Goal: Task Accomplishment & Management: Use online tool/utility

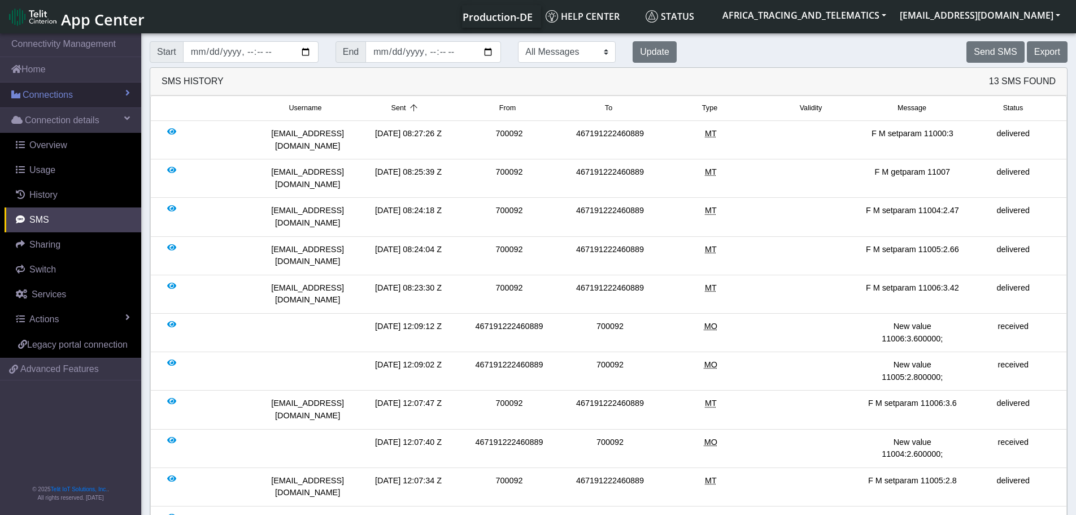
click at [81, 90] on link "Connections" at bounding box center [70, 94] width 141 height 25
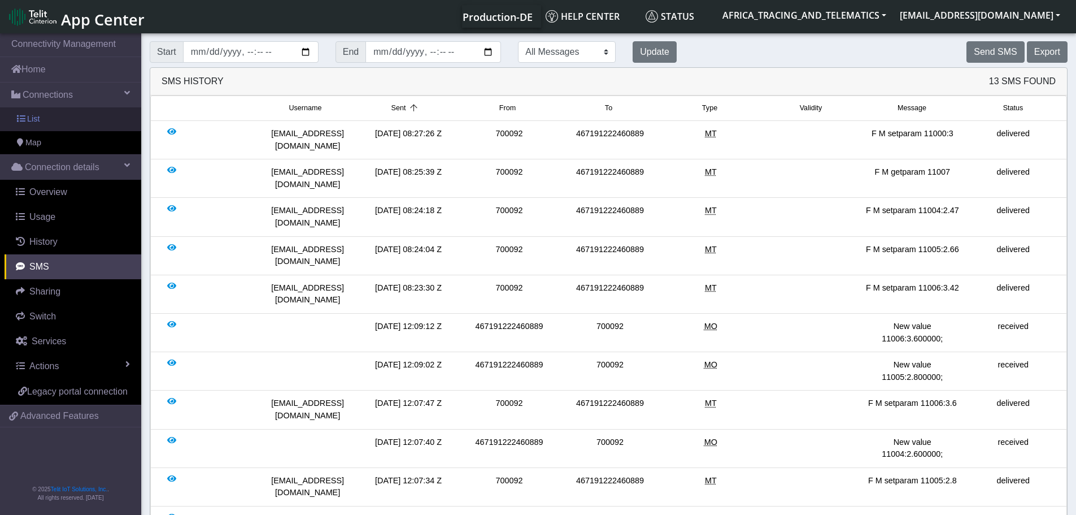
click at [72, 116] on link "List" at bounding box center [70, 119] width 141 height 24
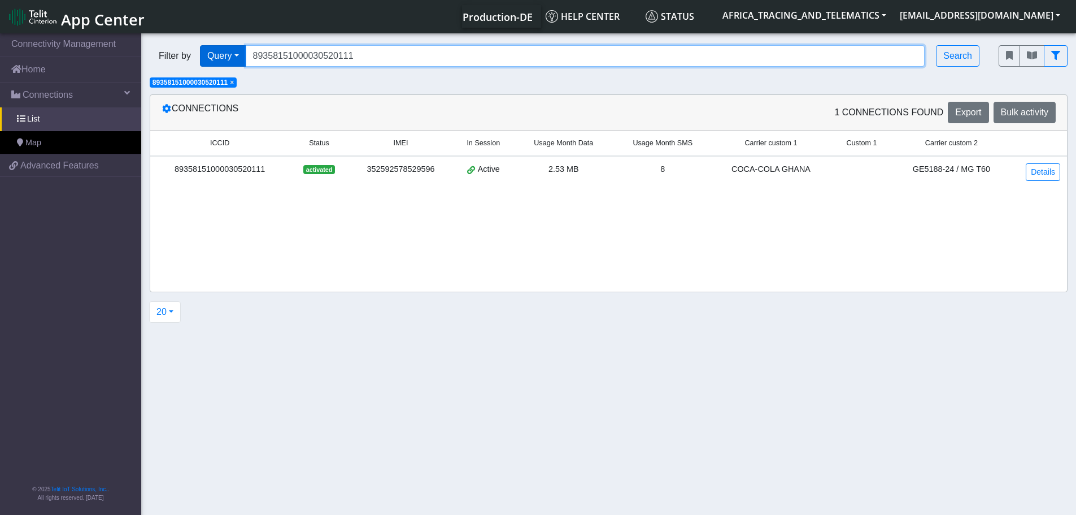
drag, startPoint x: 293, startPoint y: 53, endPoint x: 214, endPoint y: 54, distance: 78.5
click at [214, 54] on div "Filter by Query Query In Session Not connected Tags Country Operator 8935815100…" at bounding box center [566, 55] width 832 height 21
paste input "27572257"
type input "89358151000027572257"
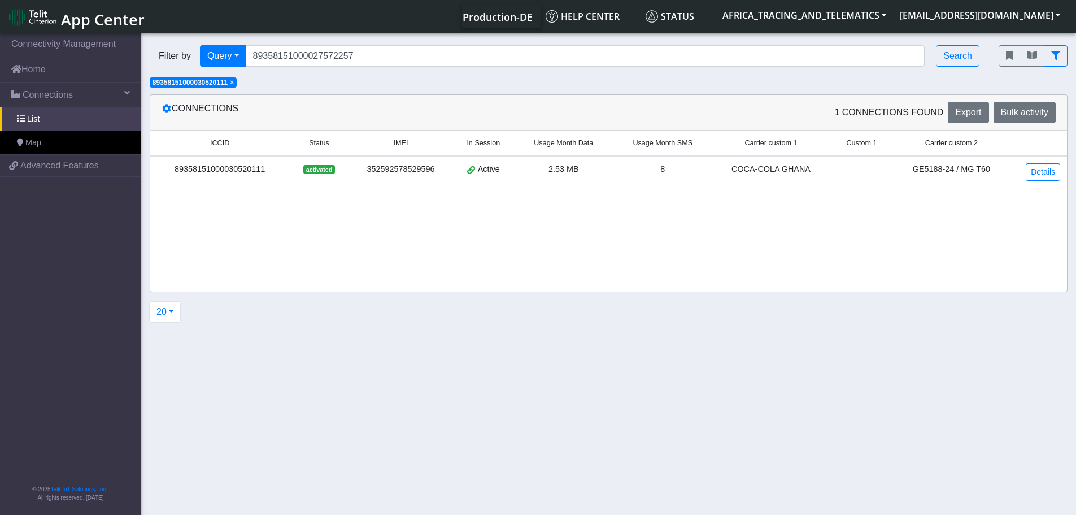
click at [234, 84] on span "×" at bounding box center [232, 83] width 4 height 8
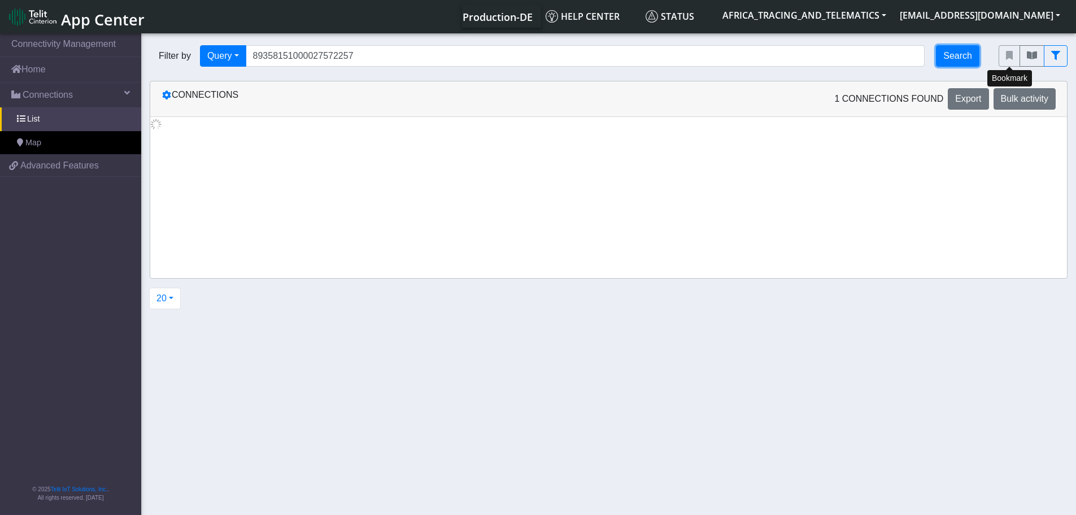
click at [953, 53] on button "Search" at bounding box center [957, 55] width 43 height 21
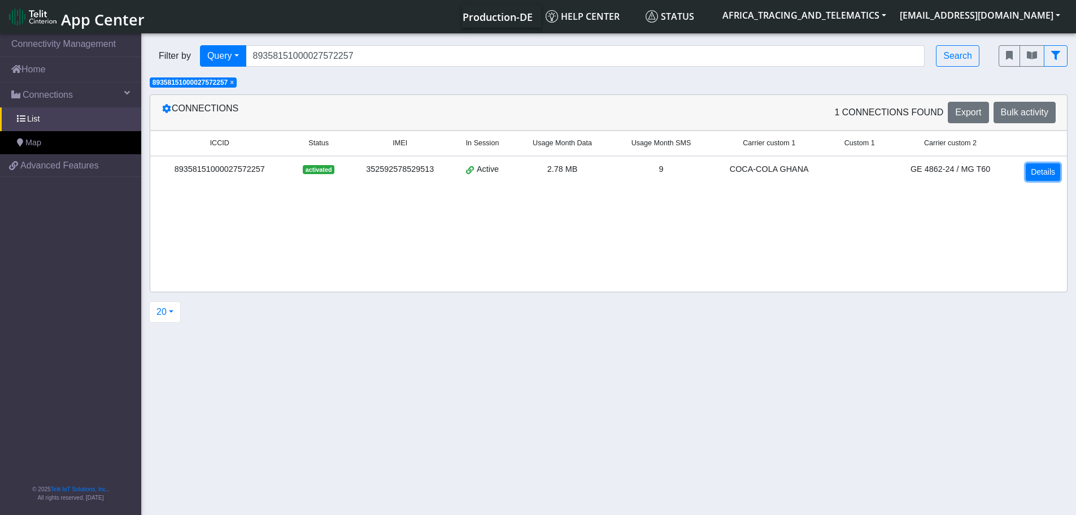
click at [1034, 171] on link "Details" at bounding box center [1043, 172] width 34 height 18
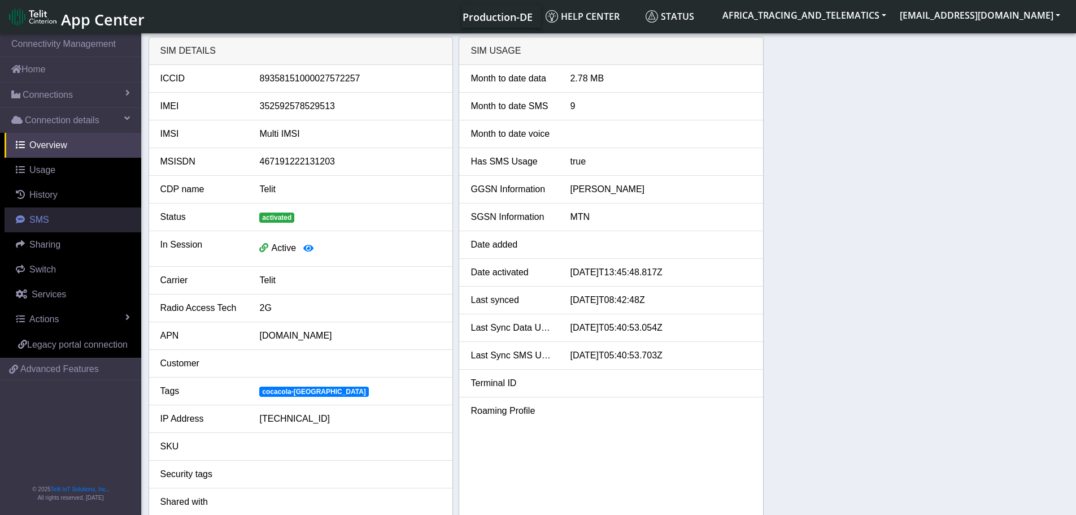
drag, startPoint x: 45, startPoint y: 226, endPoint x: 52, endPoint y: 221, distance: 8.1
click at [45, 225] on link "SMS" at bounding box center [73, 219] width 137 height 25
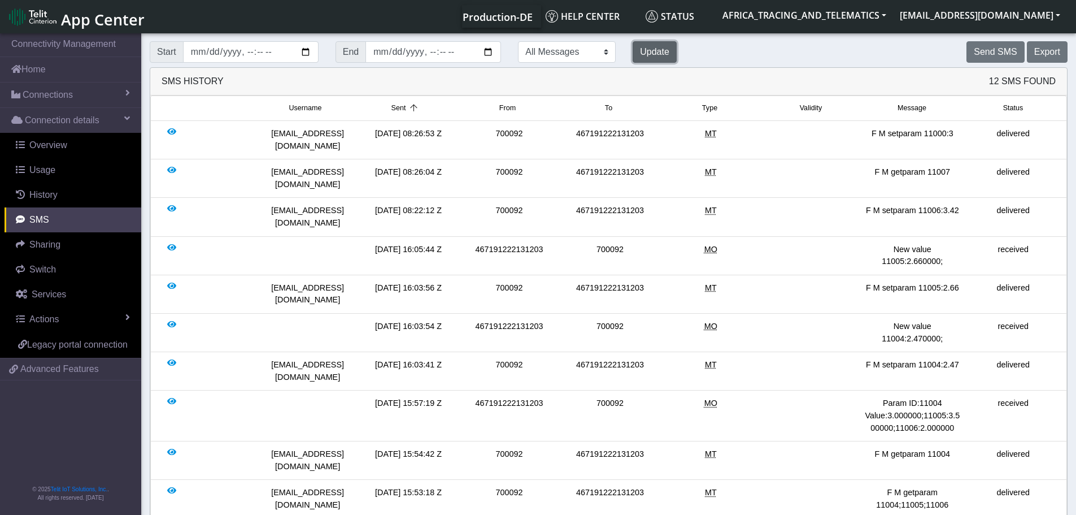
click at [633, 47] on button "Update" at bounding box center [655, 51] width 44 height 21
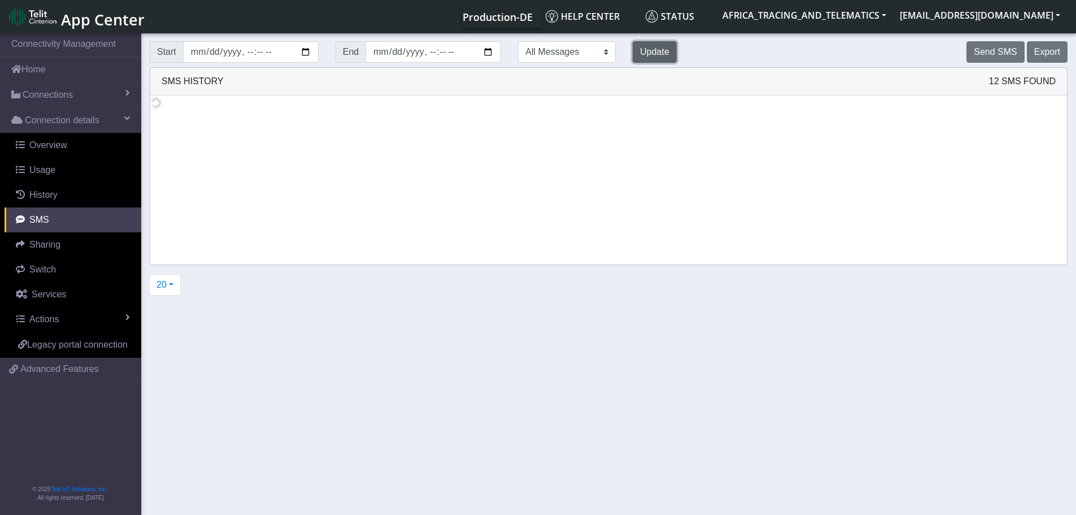
click at [633, 47] on button "Update" at bounding box center [655, 51] width 44 height 21
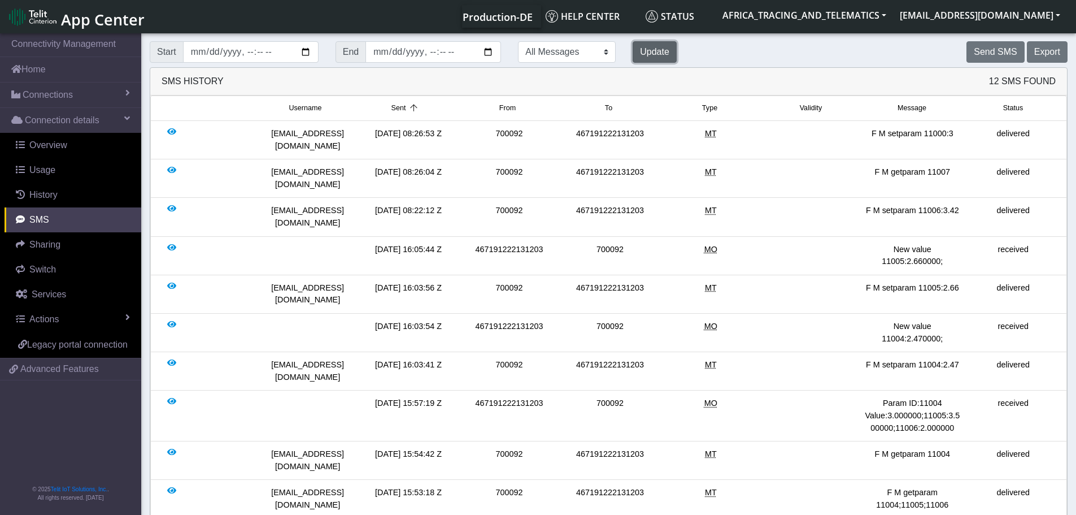
click at [633, 49] on button "Update" at bounding box center [655, 51] width 44 height 21
click at [75, 90] on link "Connections" at bounding box center [70, 94] width 141 height 25
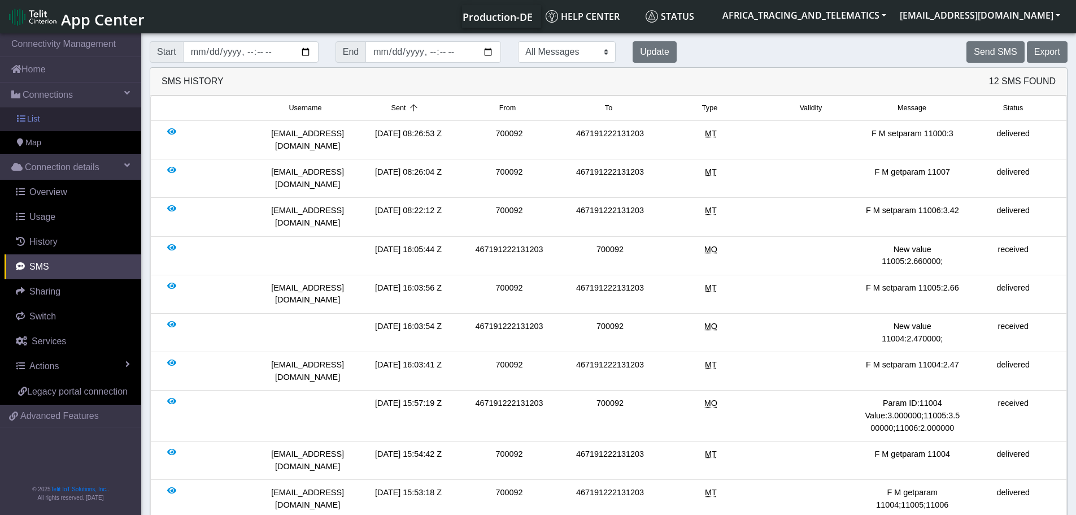
click at [69, 119] on link "List" at bounding box center [70, 119] width 141 height 24
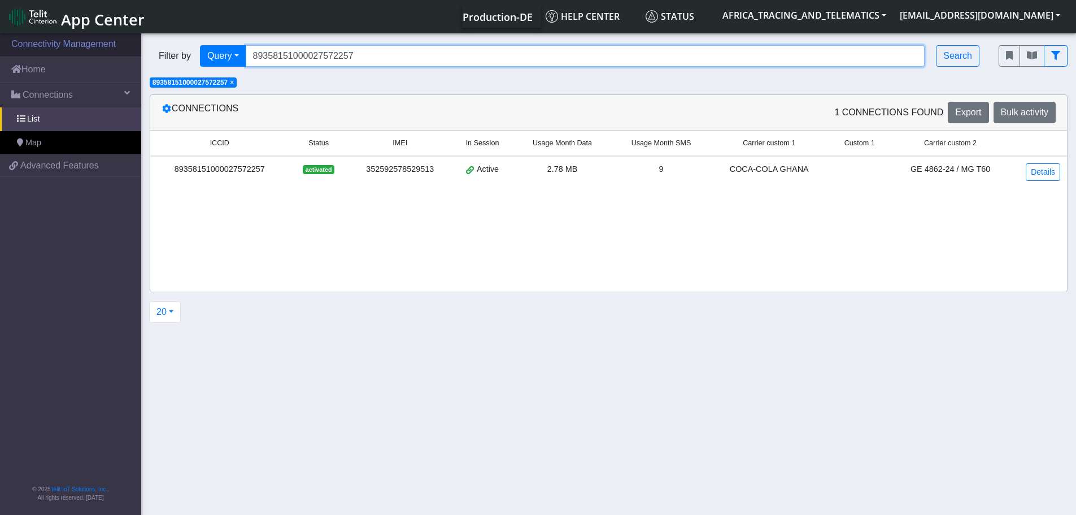
drag, startPoint x: 213, startPoint y: 51, endPoint x: 132, endPoint y: 37, distance: 82.5
click at [125, 49] on section "Connectivity Management Home Connections List Map 40513ae5ef263be87c7735510b18b…" at bounding box center [538, 274] width 1076 height 487
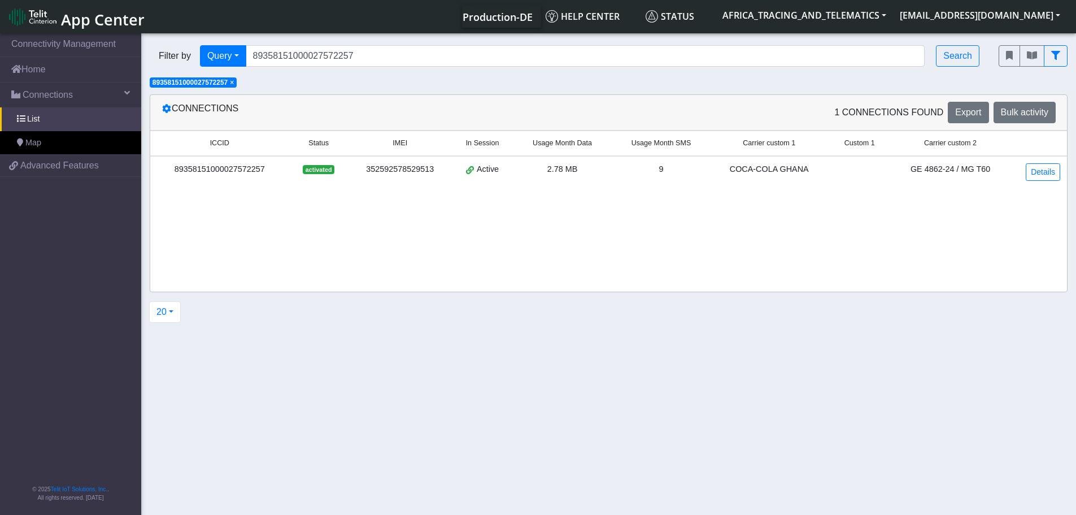
click at [234, 83] on span "×" at bounding box center [232, 83] width 4 height 8
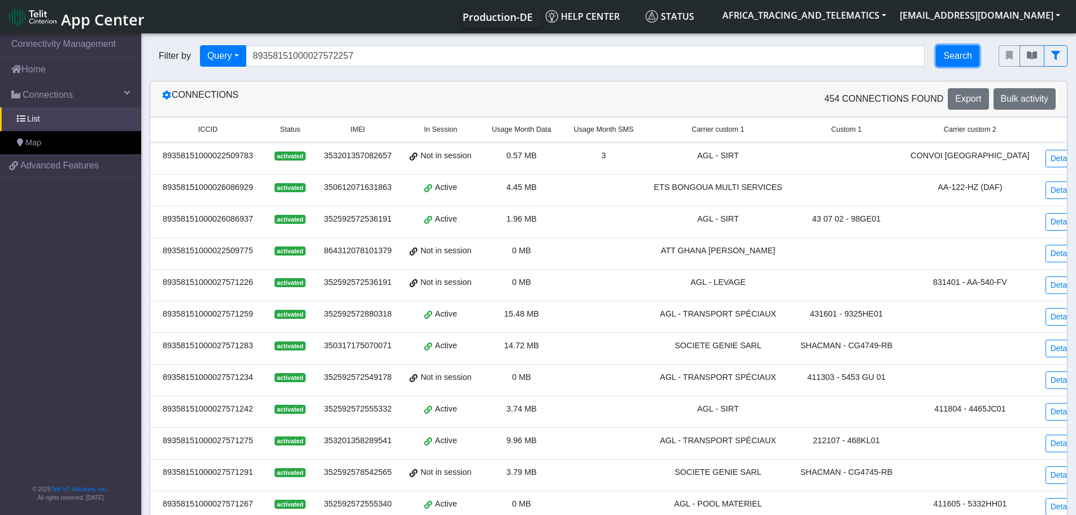
click at [950, 51] on button "Search" at bounding box center [957, 55] width 43 height 21
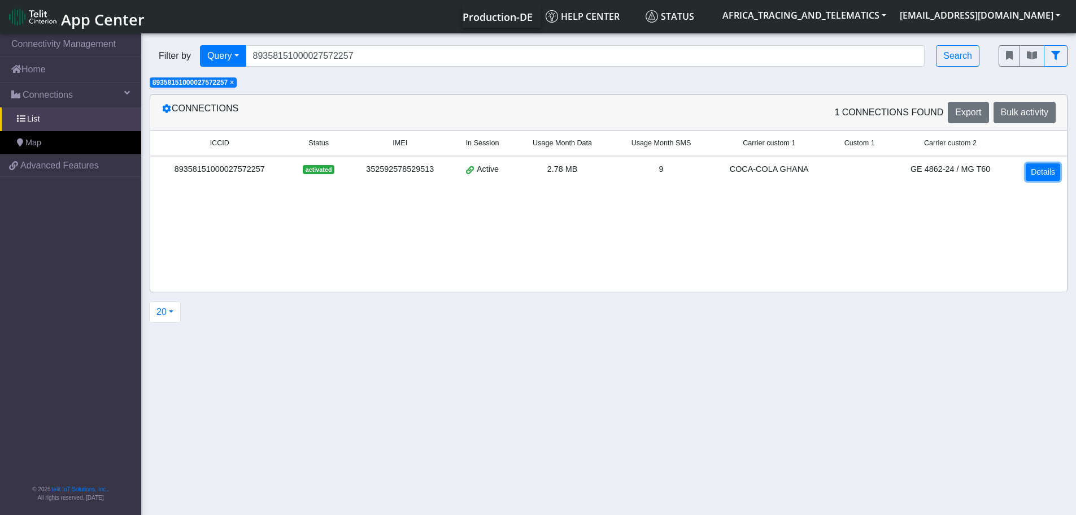
click at [1041, 175] on link "Details" at bounding box center [1043, 172] width 34 height 18
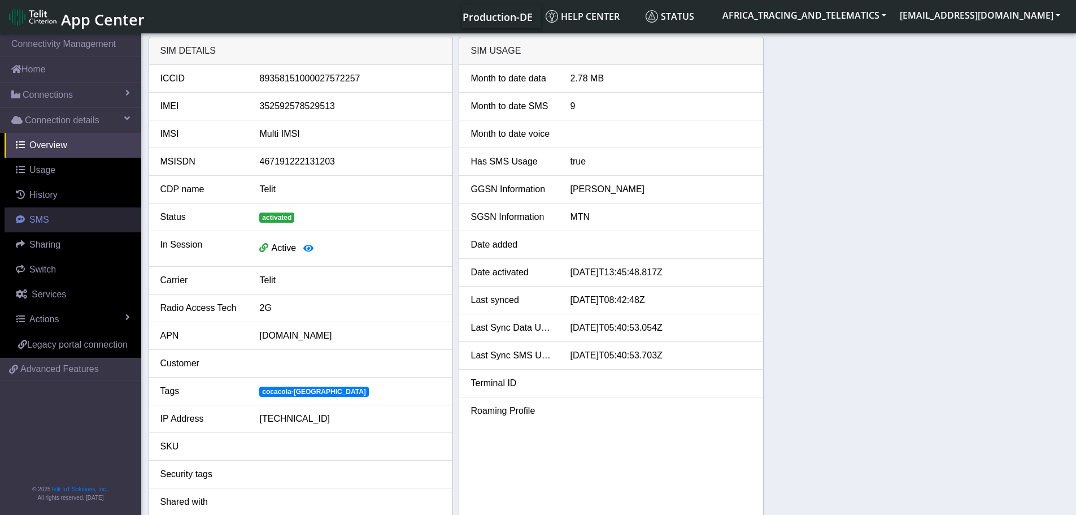
click at [32, 218] on span "SMS" at bounding box center [39, 220] width 20 height 10
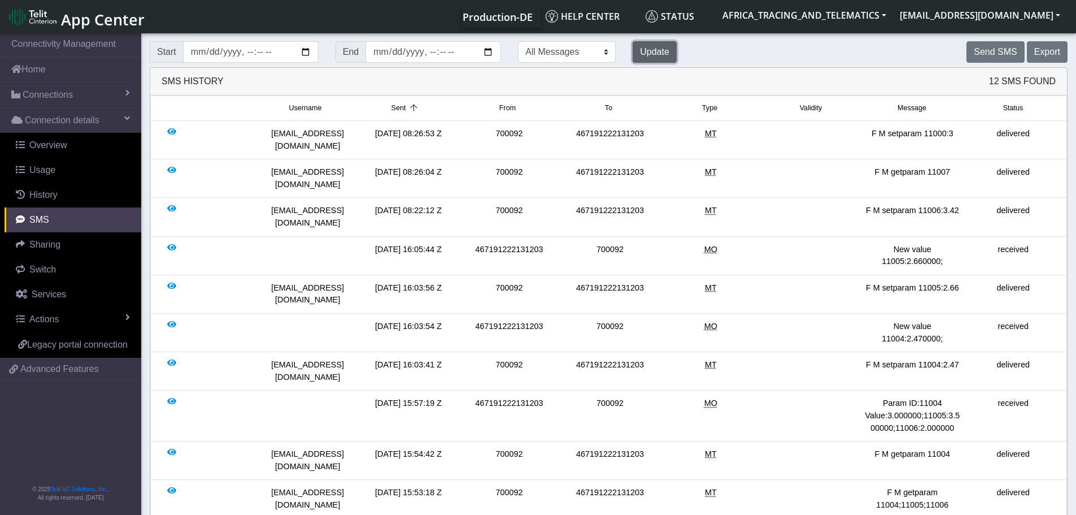
click at [633, 49] on button "Update" at bounding box center [655, 51] width 44 height 21
drag, startPoint x: 961, startPoint y: 185, endPoint x: 857, endPoint y: 182, distance: 104.0
click at [857, 204] on div "[EMAIL_ADDRESS][DOMAIN_NAME] [DATE] 08:22:12 Z 700092 467191222131203 MT F M se…" at bounding box center [609, 216] width 910 height 24
copy div "F M setparam 11006:3.42"
click at [998, 50] on button "Send SMS" at bounding box center [996, 51] width 58 height 21
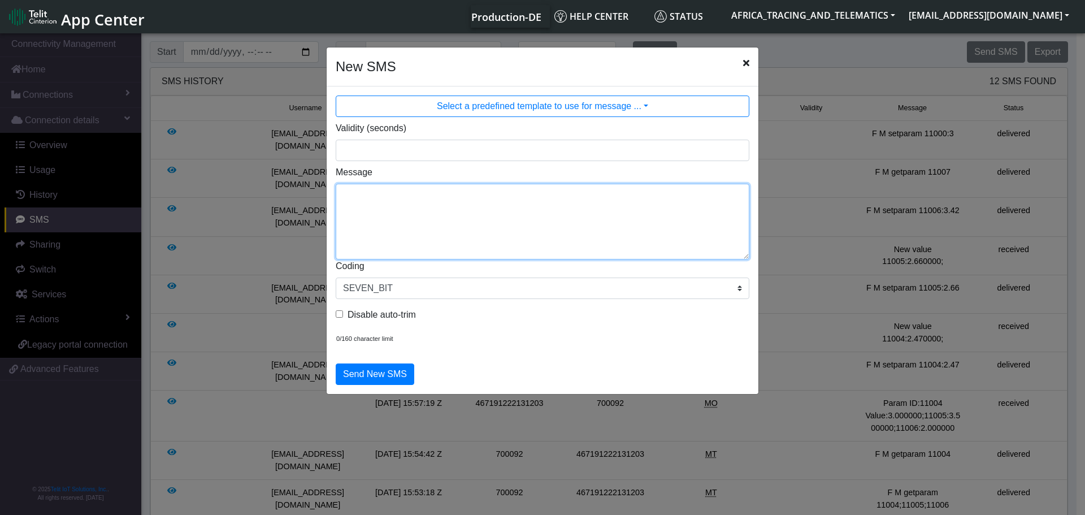
click at [597, 224] on textarea "Message" at bounding box center [542, 222] width 413 height 76
paste textarea "F M setparam 11006:3.42"
click at [339, 208] on textarea "F M setparam 11006:3.42" at bounding box center [542, 222] width 413 height 76
click at [358, 194] on textarea "F M setparam 11006:3.42" at bounding box center [542, 222] width 413 height 76
click at [346, 196] on textarea "F M setparam 11006:3.42" at bounding box center [542, 222] width 413 height 76
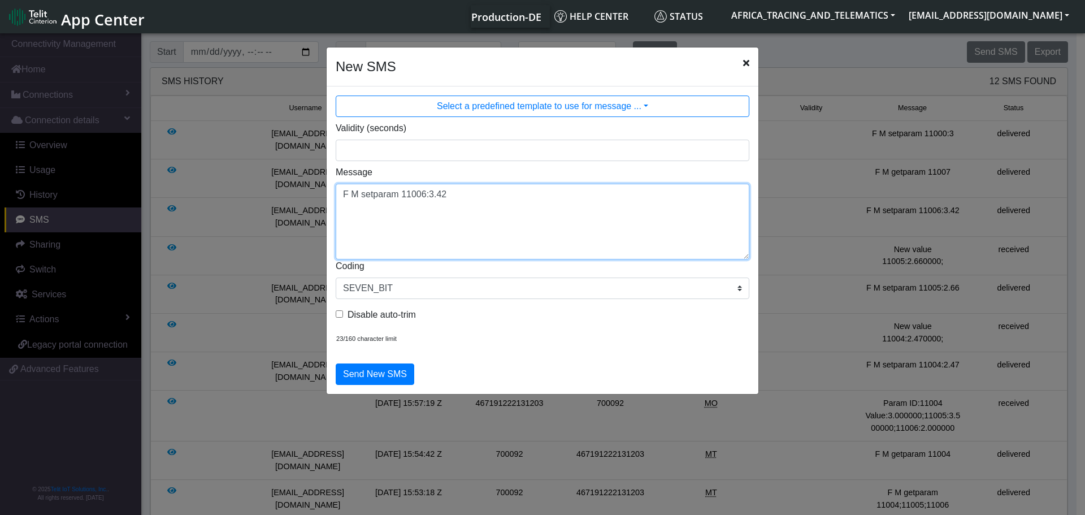
click at [388, 219] on textarea "F M setparam 11006:3.42" at bounding box center [542, 222] width 413 height 76
type textarea "F M setparam 11006:3.42"
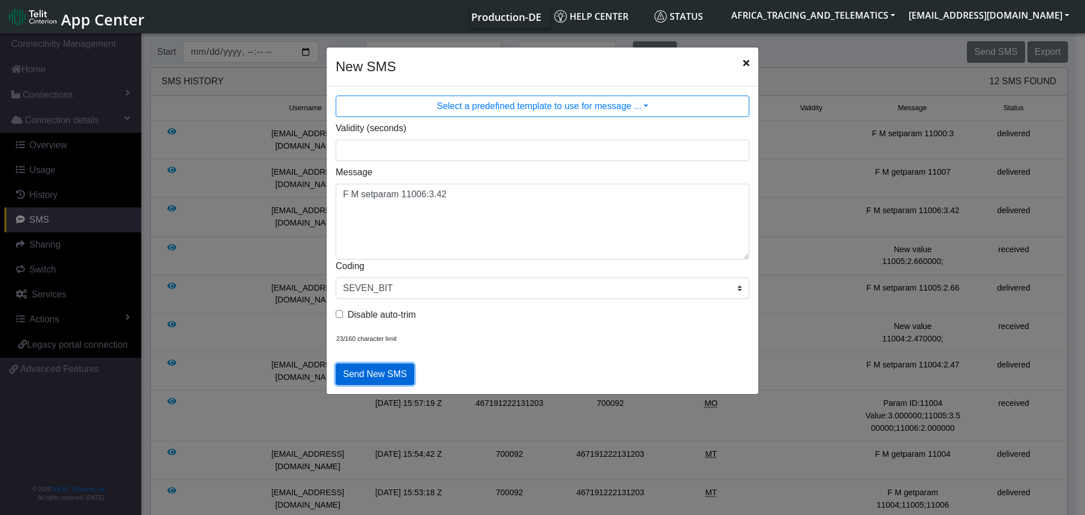
click at [391, 371] on button "Send New SMS" at bounding box center [375, 373] width 79 height 21
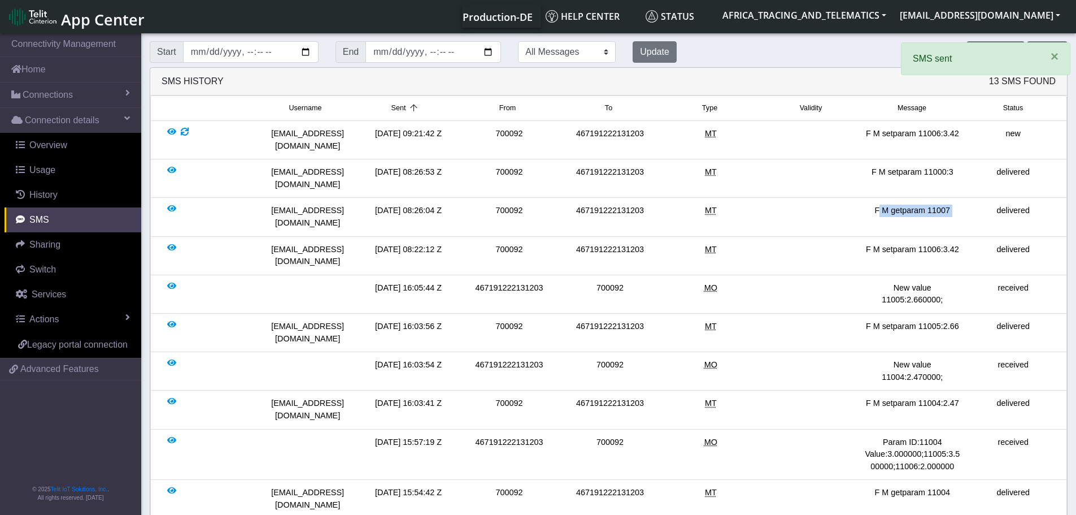
drag, startPoint x: 869, startPoint y: 189, endPoint x: 970, endPoint y: 189, distance: 101.7
click at [970, 204] on div "[EMAIL_ADDRESS][DOMAIN_NAME] [DATE] 08:26:04 Z 700092 467191222131203 MT F M ge…" at bounding box center [609, 216] width 910 height 24
copy div "F M getparam 11007"
click at [1051, 54] on span "×" at bounding box center [1055, 56] width 8 height 15
click at [998, 52] on button "Send SMS" at bounding box center [996, 51] width 58 height 21
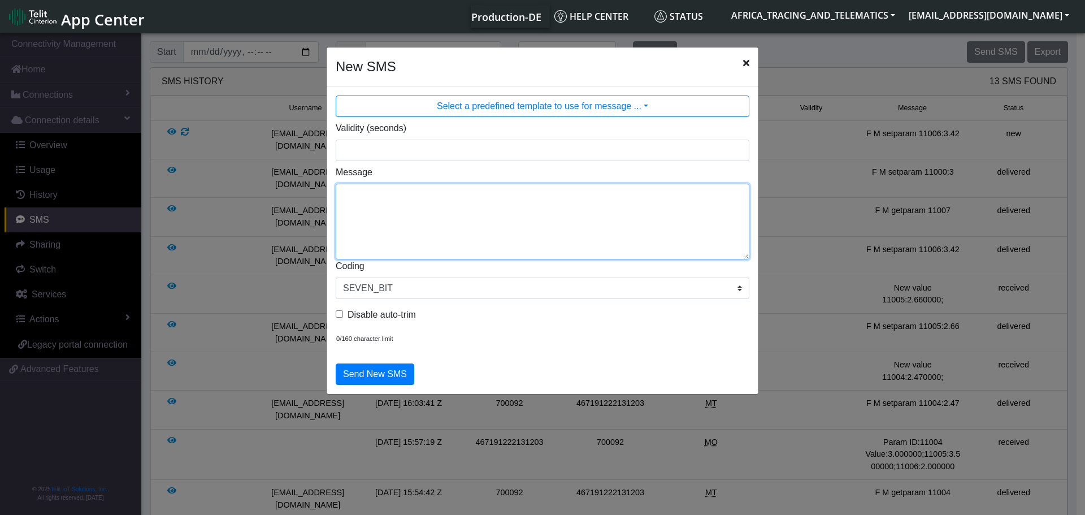
click at [390, 231] on textarea "Message" at bounding box center [542, 222] width 413 height 76
paste textarea "F M getparam 11007"
type textarea "F M getparam 11007"
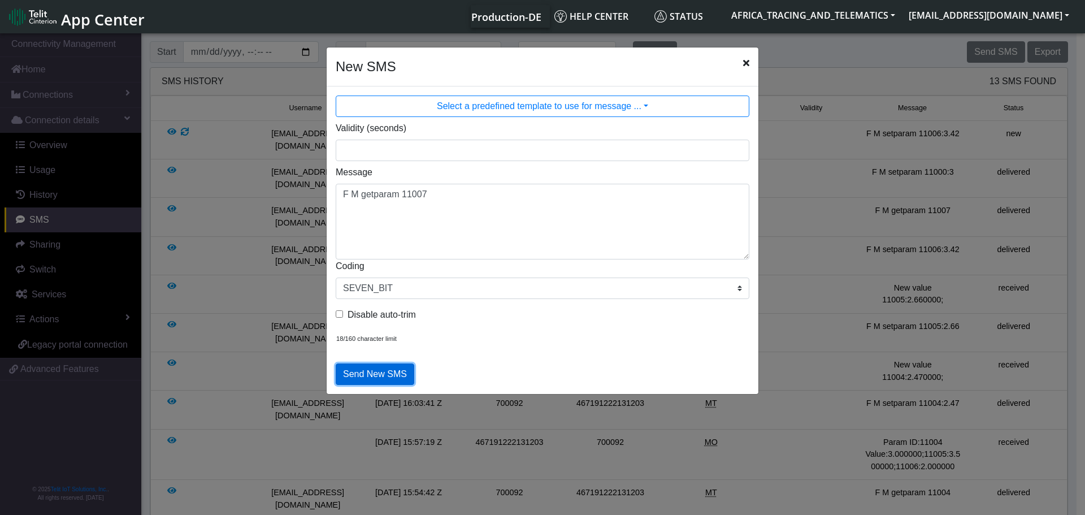
click at [386, 377] on button "Send New SMS" at bounding box center [375, 373] width 79 height 21
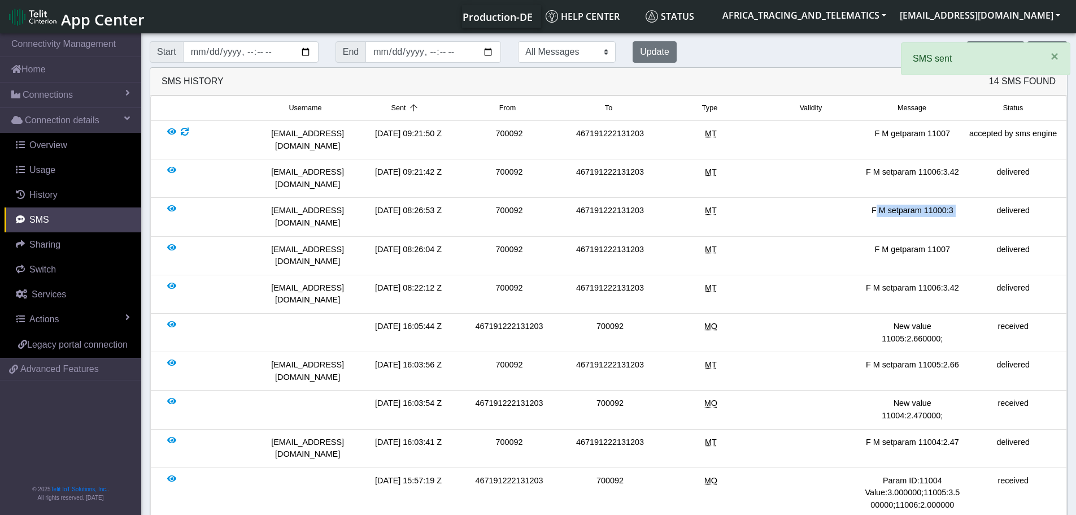
drag, startPoint x: 867, startPoint y: 185, endPoint x: 981, endPoint y: 184, distance: 114.7
click at [981, 204] on div "[EMAIL_ADDRESS][DOMAIN_NAME] [DATE] 08:26:53 Z 700092 467191222131203 MT F M se…" at bounding box center [609, 216] width 910 height 24
copy div "F M setparam 11000:3"
click at [1057, 56] on span "×" at bounding box center [1055, 56] width 8 height 15
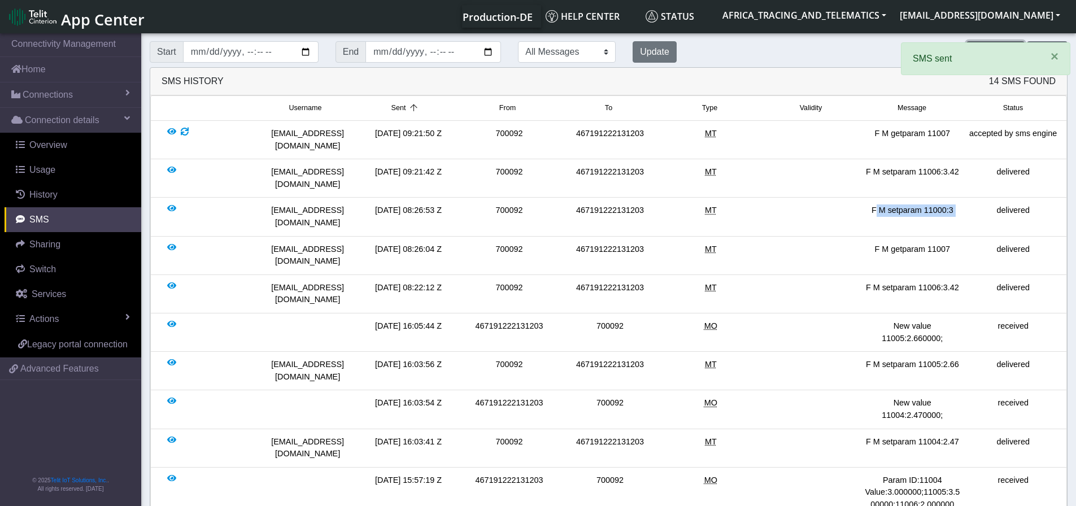
click at [982, 52] on button "Send SMS" at bounding box center [996, 51] width 58 height 21
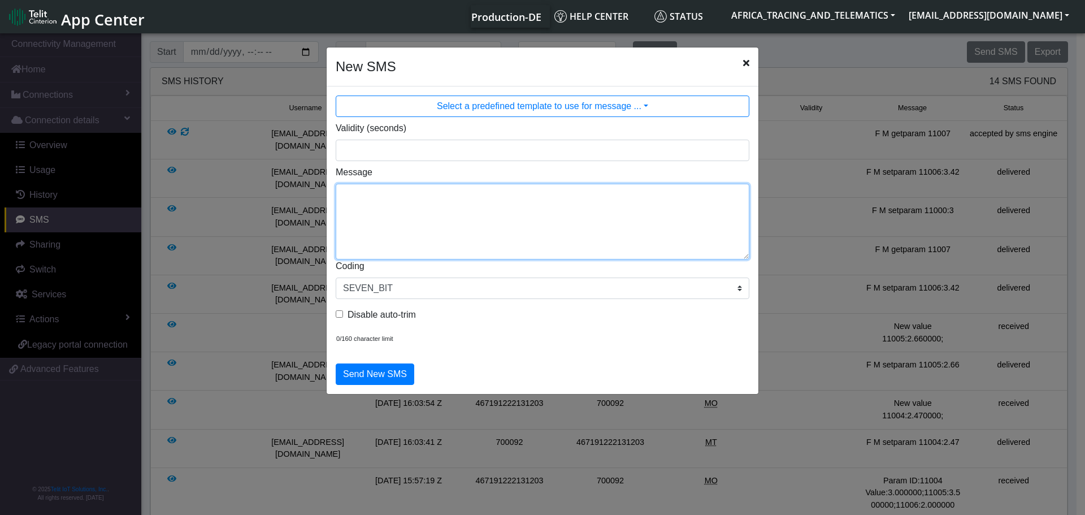
click at [439, 226] on textarea "Message" at bounding box center [542, 222] width 413 height 76
paste textarea "F M setparam 11000:3"
type textarea "F M setparam 11000:3"
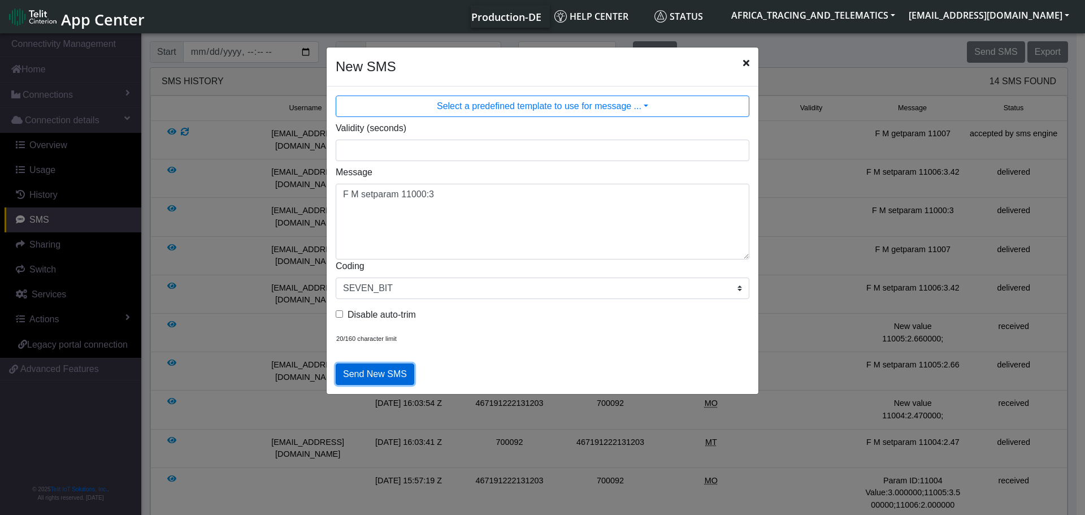
click at [386, 375] on button "Send New SMS" at bounding box center [375, 373] width 79 height 21
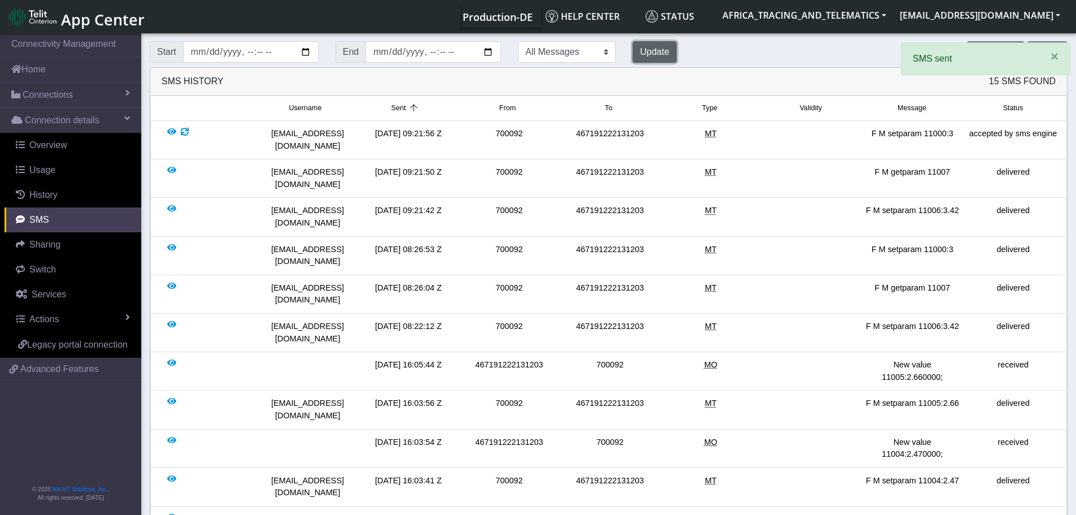
click at [633, 55] on button "Update" at bounding box center [655, 51] width 44 height 21
click at [633, 51] on button "Update" at bounding box center [655, 51] width 44 height 21
